Goal: Information Seeking & Learning: Learn about a topic

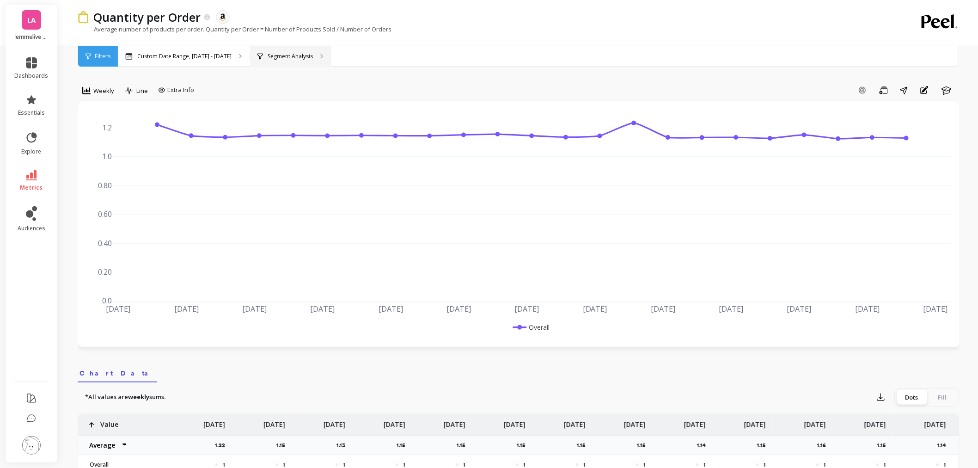
click at [269, 56] on p "Segment Analysis" at bounding box center [290, 56] width 45 height 7
click at [33, 192] on li "metrics" at bounding box center [31, 181] width 45 height 32
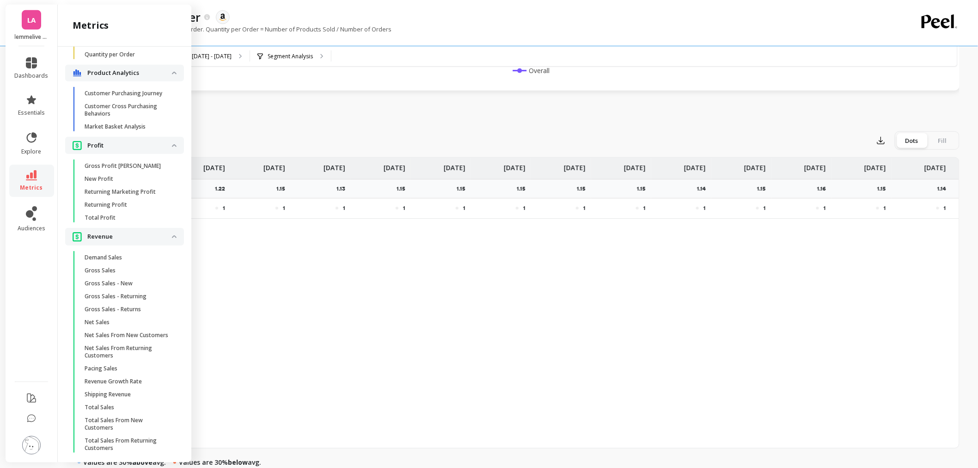
scroll to position [706, 0]
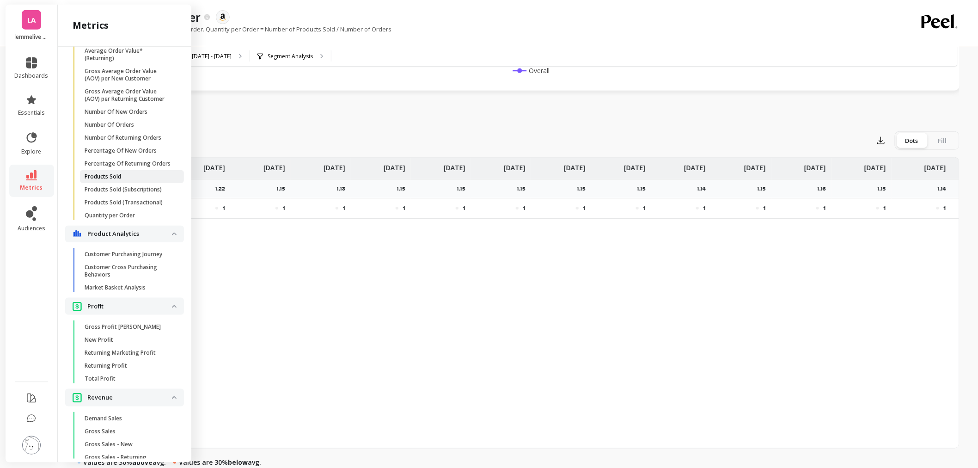
click at [116, 180] on p "Products Sold" at bounding box center [103, 176] width 37 height 7
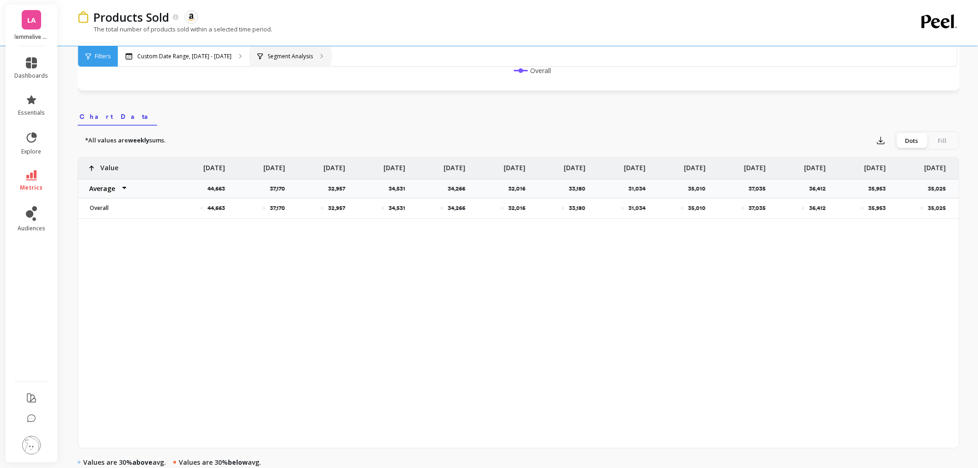
click at [289, 50] on div "Segment Analysis" at bounding box center [290, 56] width 81 height 20
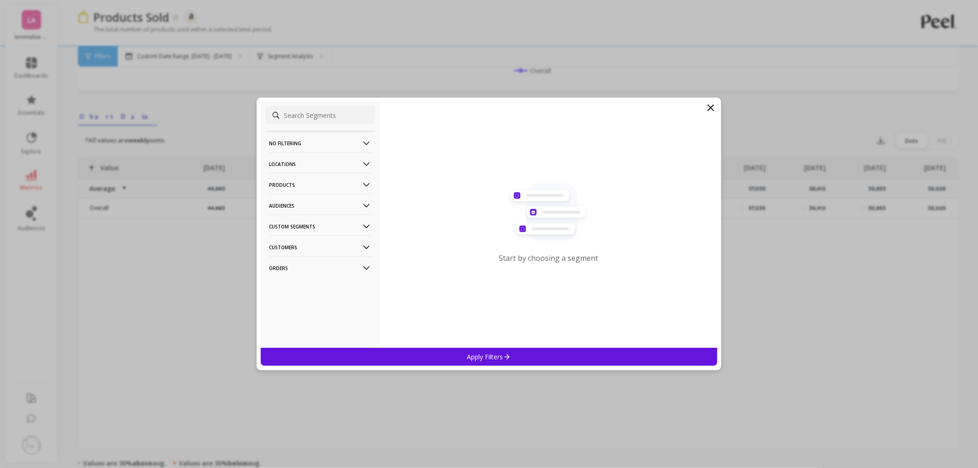
click at [322, 269] on p "Orders" at bounding box center [320, 268] width 103 height 24
click at [315, 282] on p "Amazon Promotions" at bounding box center [298, 285] width 57 height 8
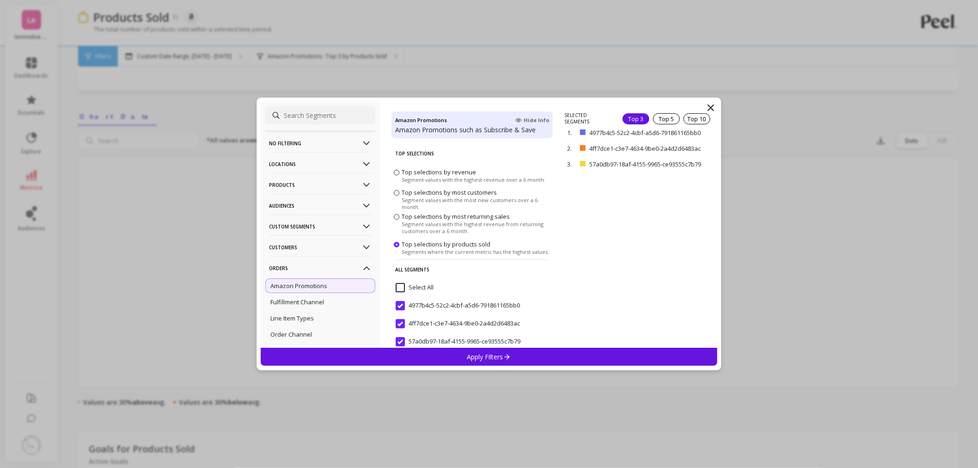
click at [412, 220] on span "Segment values with the highest revenue from returning customers over a 6 month." at bounding box center [476, 227] width 149 height 14
click at [0, 0] on input "Top selections by most returning sales Segment values with the highest revenue …" at bounding box center [0, 0] width 0 height 0
click at [482, 358] on p "Apply Filters" at bounding box center [489, 356] width 44 height 9
